Goal: Ask a question

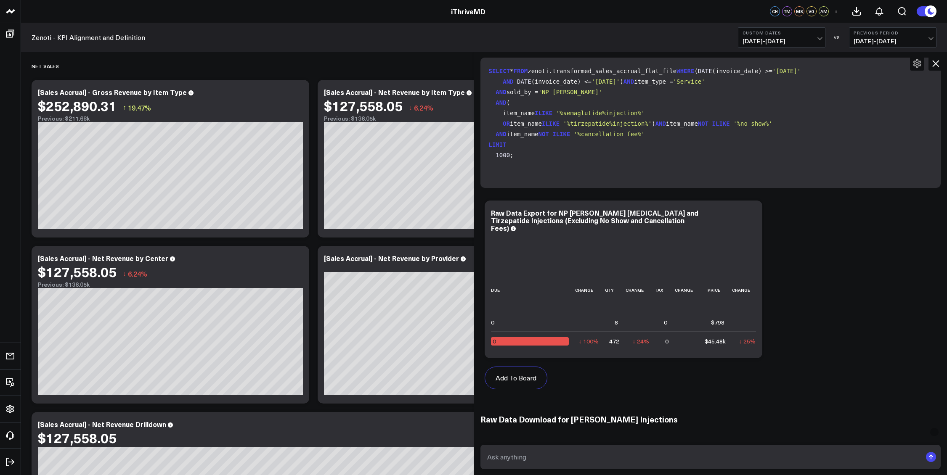
scroll to position [3083, 0]
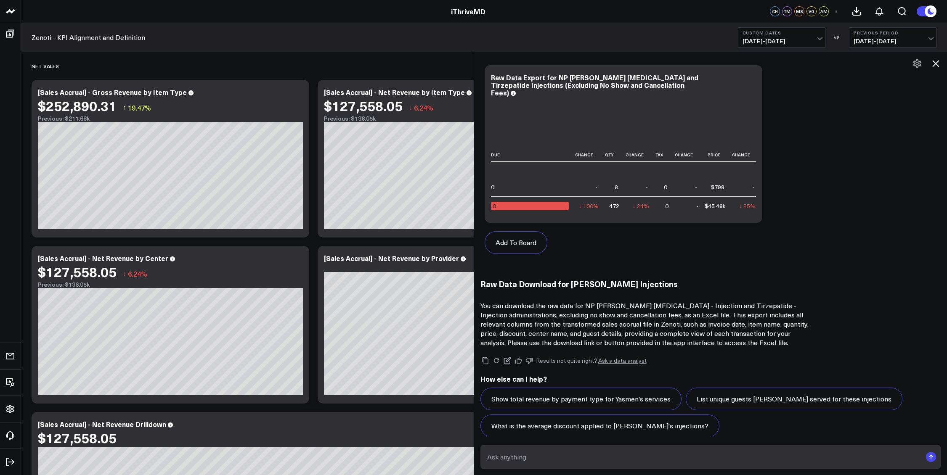
click at [621, 447] on form at bounding box center [710, 457] width 461 height 24
click at [600, 461] on textarea at bounding box center [703, 457] width 437 height 15
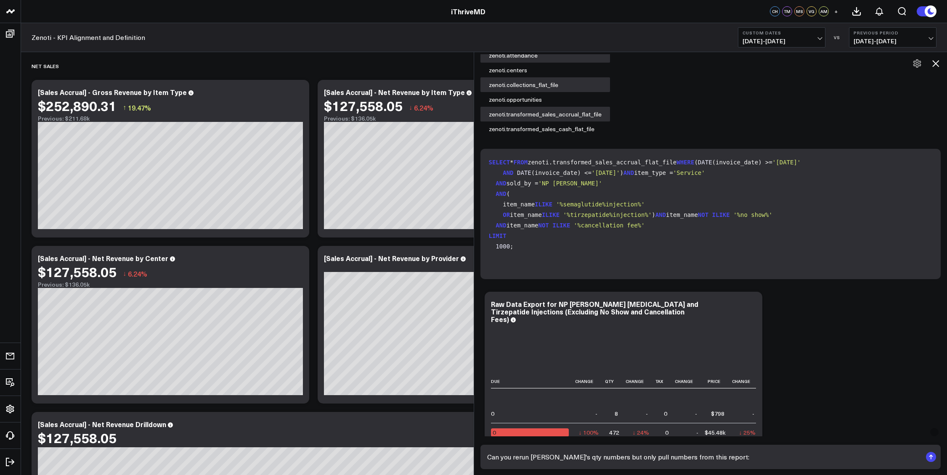
scroll to position [2751, 0]
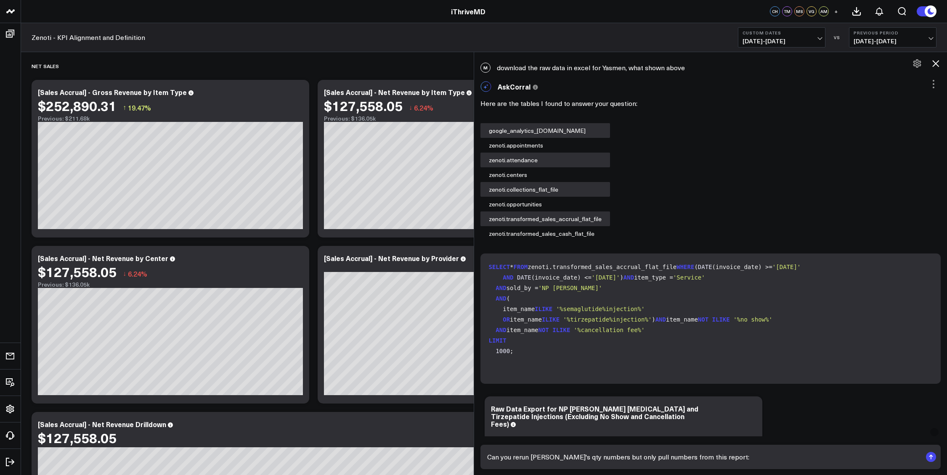
drag, startPoint x: 493, startPoint y: 210, endPoint x: 602, endPoint y: 210, distance: 109.3
click at [603, 212] on div "zenoti.transformed_sales_accrual_flat_file" at bounding box center [545, 219] width 130 height 15
drag, startPoint x: 602, startPoint y: 210, endPoint x: 487, endPoint y: 211, distance: 114.4
click at [487, 212] on div "zenoti.transformed_sales_accrual_flat_file" at bounding box center [545, 219] width 130 height 15
copy div "zenoti.transformed_sales_accrual_flat_file"
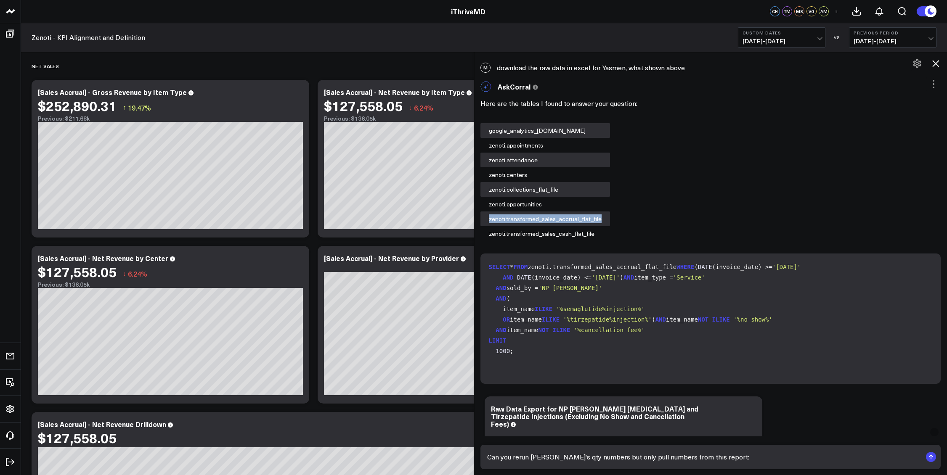
click at [752, 455] on textarea "Can you rerun [PERSON_NAME]'s qty numbers but only pull numbers from this repor…" at bounding box center [703, 457] width 437 height 15
paste textarea "zenoti.transformed_sales_accrual_flat_file"
type textarea "Can you rerun [PERSON_NAME]'s qty numbers but only pull numbers from this repor…"
click at [929, 458] on rect "submit" at bounding box center [931, 457] width 10 height 10
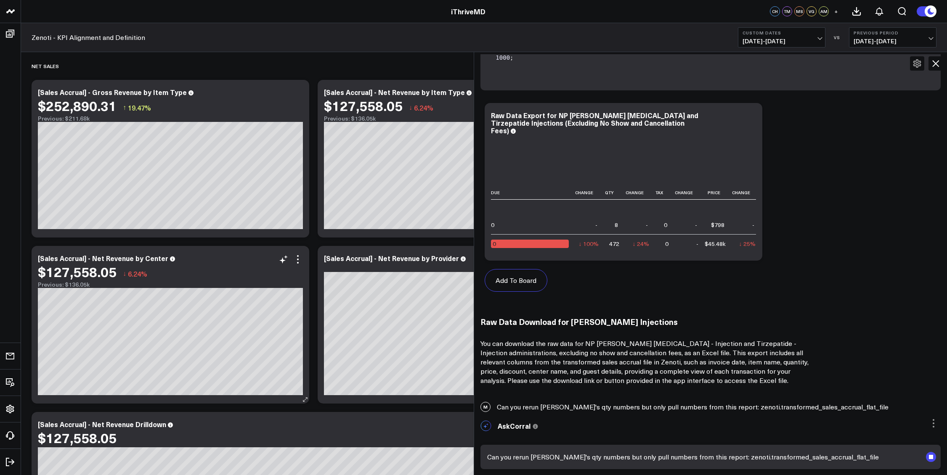
scroll to position [3120, 0]
